Goal: Information Seeking & Learning: Find specific fact

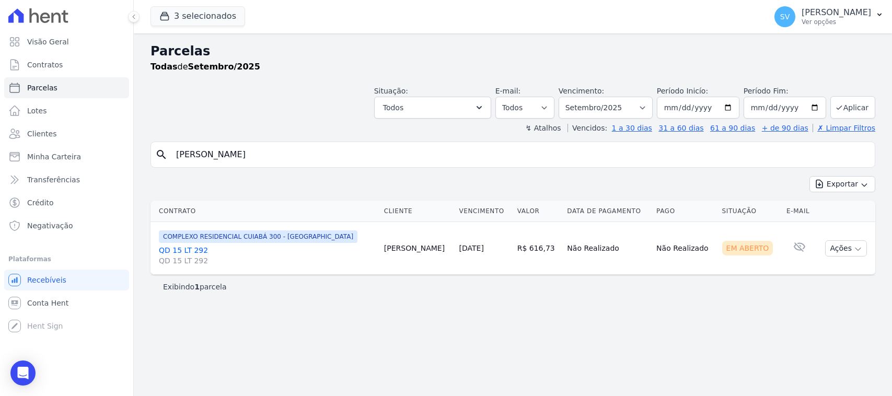
select select
drag, startPoint x: 372, startPoint y: 155, endPoint x: 119, endPoint y: 114, distance: 256.8
click at [119, 114] on div "Visão Geral Contratos [GEOGRAPHIC_DATA] Lotes Clientes Minha Carteira Transferê…" at bounding box center [446, 198] width 892 height 396
paste input "search"
click at [303, 149] on input "search" at bounding box center [520, 154] width 701 height 21
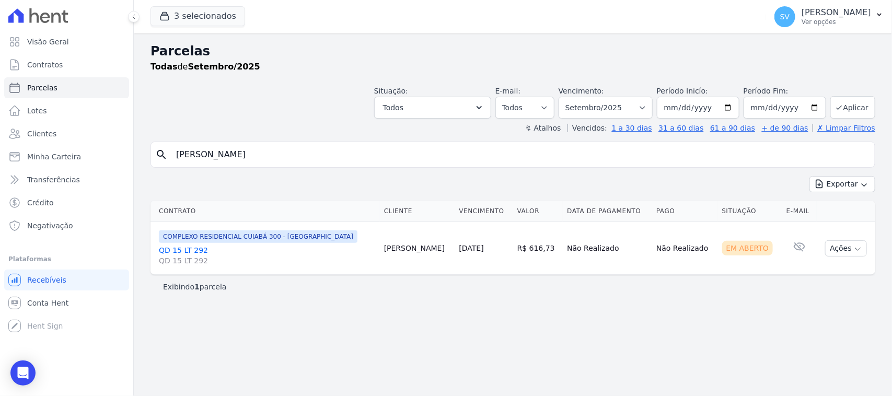
type input "[PERSON_NAME]"
select select
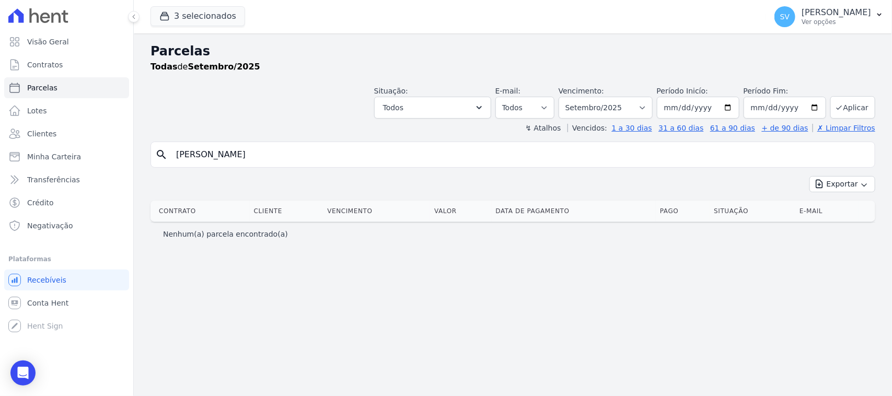
click at [292, 154] on input "[PERSON_NAME]" at bounding box center [520, 154] width 701 height 21
drag, startPoint x: 149, startPoint y: 172, endPoint x: 33, endPoint y: 172, distance: 116.0
click at [33, 172] on div "Visão Geral Contratos [GEOGRAPHIC_DATA] Lotes Clientes Minha Carteira Transferê…" at bounding box center [446, 198] width 892 height 396
paste input "[PERSON_NAME]"
type input "[PERSON_NAME]"
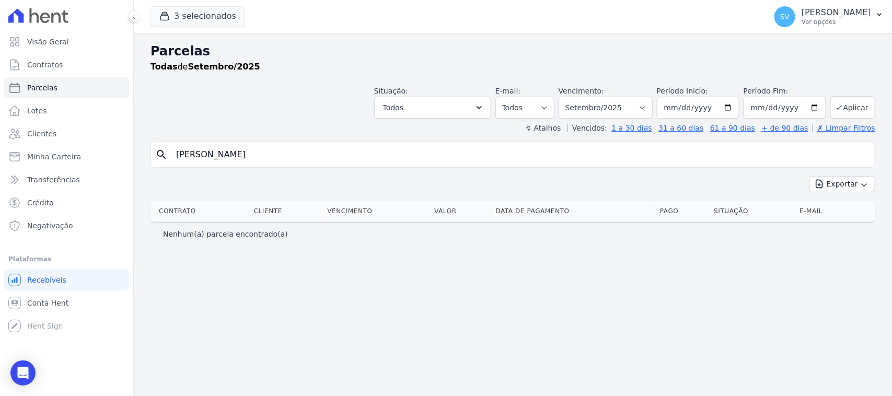
select select
click at [410, 153] on input "[PERSON_NAME]" at bounding box center [520, 154] width 701 height 21
drag, startPoint x: 410, startPoint y: 153, endPoint x: 137, endPoint y: 155, distance: 273.3
click at [137, 155] on div "Parcelas Todas de Setembro/2025 Situação: Agendado Em Aberto Pago Processando C…" at bounding box center [513, 214] width 758 height 363
click at [268, 168] on div "search Exportar Exportar PDF Exportar CSV Contrato Cliente Vencimento [GEOGRAPH…" at bounding box center [512, 194] width 725 height 104
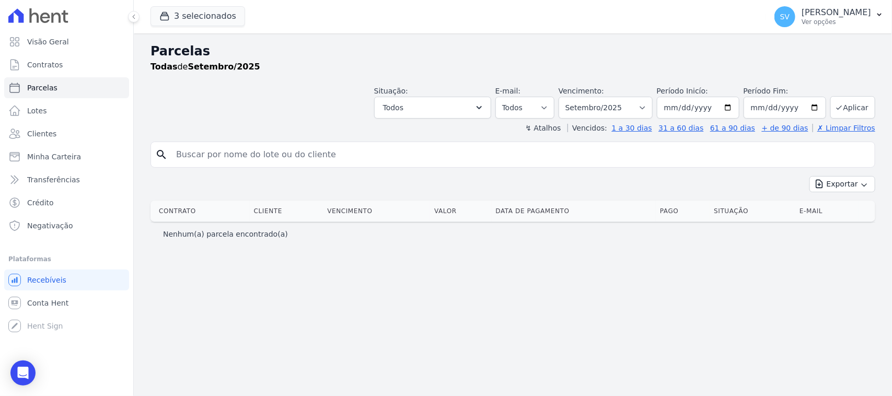
click at [269, 160] on input "search" at bounding box center [520, 154] width 701 height 21
type input "[PERSON_NAME]"
select select
